Goal: Task Accomplishment & Management: Manage account settings

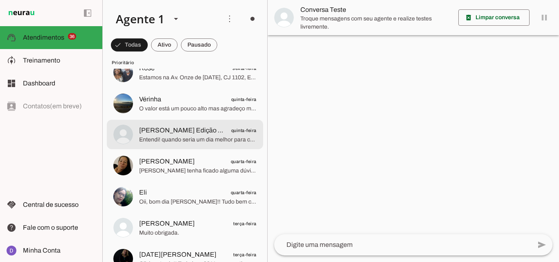
scroll to position [92, 0]
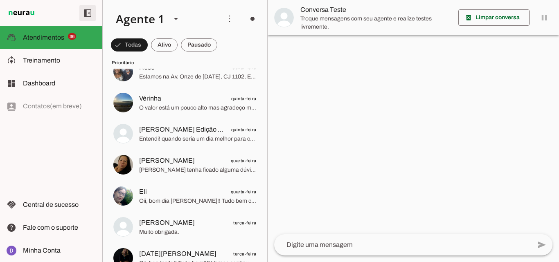
click at [78, 13] on span at bounding box center [88, 13] width 20 height 20
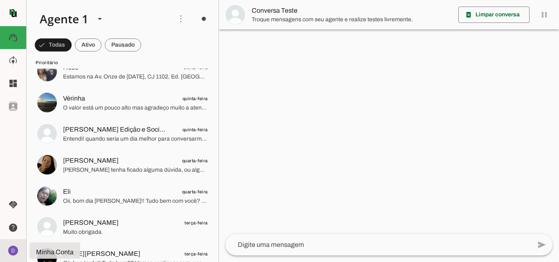
click at [11, 247] on img at bounding box center [13, 250] width 13 height 13
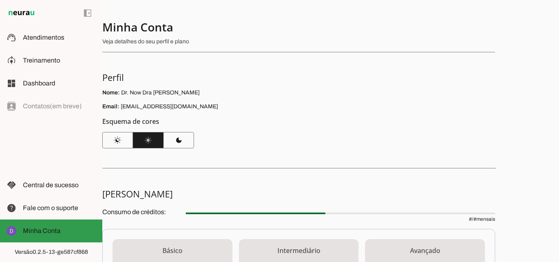
click at [61, 238] on md-item "Minha Conta Minha Conta" at bounding box center [51, 231] width 102 height 23
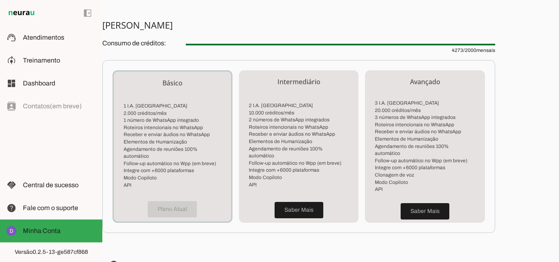
scroll to position [243, 0]
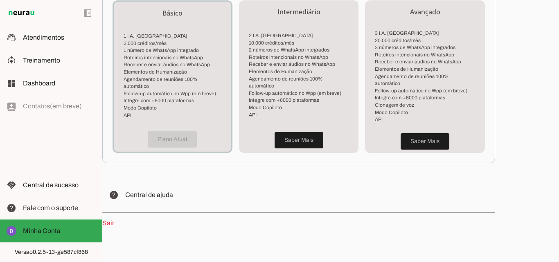
click at [110, 220] on link "Sair" at bounding box center [108, 223] width 12 height 7
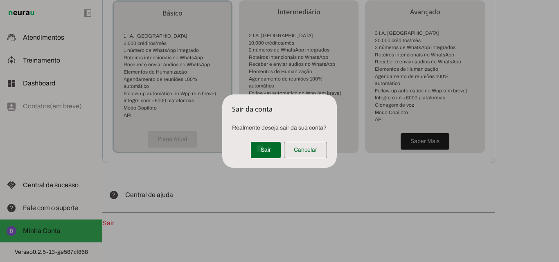
click at [260, 148] on span at bounding box center [266, 150] width 30 height 20
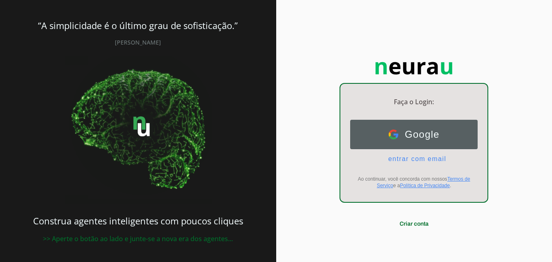
click at [389, 133] on img at bounding box center [394, 135] width 10 height 10
